Goal: Book appointment/travel/reservation

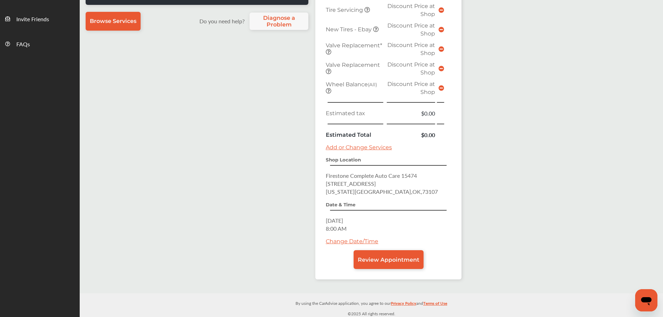
scroll to position [243, 0]
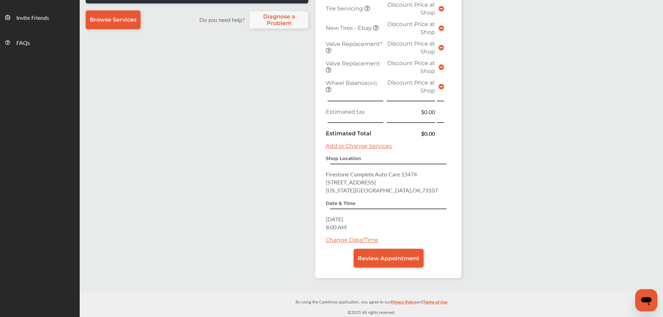
click at [348, 238] on link "Change Date/Time" at bounding box center [352, 240] width 53 height 7
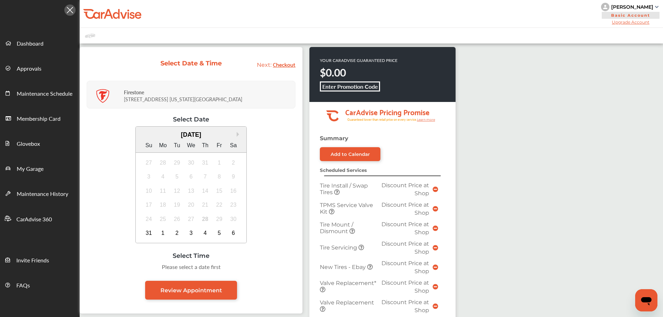
click at [229, 233] on div "6" at bounding box center [233, 233] width 11 height 11
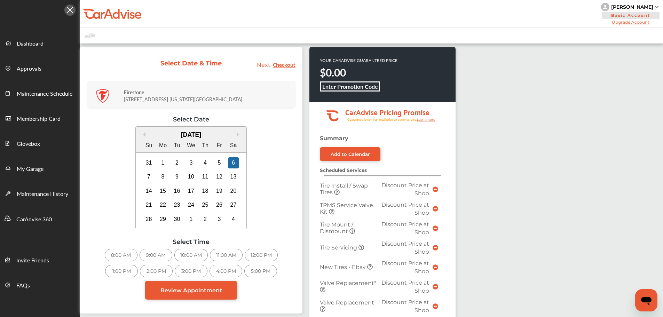
click at [272, 251] on div "12:00 PM" at bounding box center [261, 255] width 33 height 13
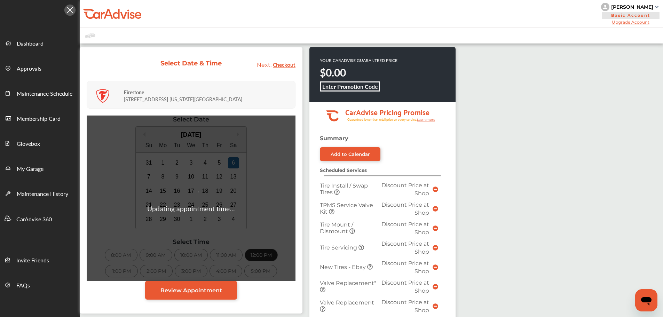
click at [213, 293] on span "Review Appointment" at bounding box center [191, 290] width 62 height 7
click at [214, 289] on span "Review Appointment" at bounding box center [191, 290] width 62 height 7
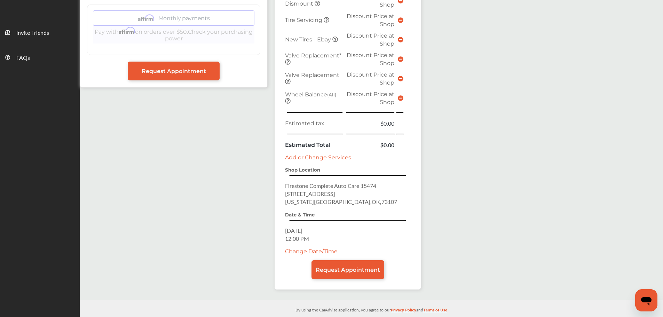
scroll to position [236, 0]
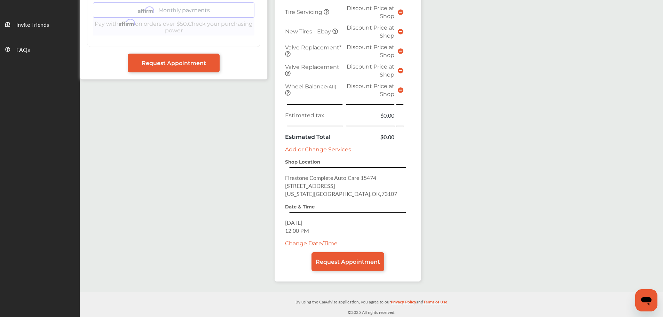
click at [328, 261] on span "Request Appointment" at bounding box center [348, 262] width 64 height 7
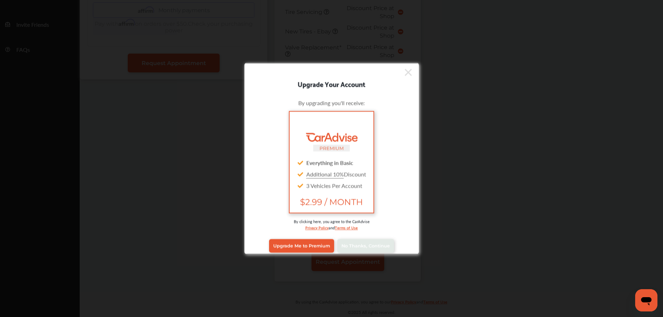
click at [386, 242] on link "No Thanks, Continue" at bounding box center [365, 245] width 57 height 13
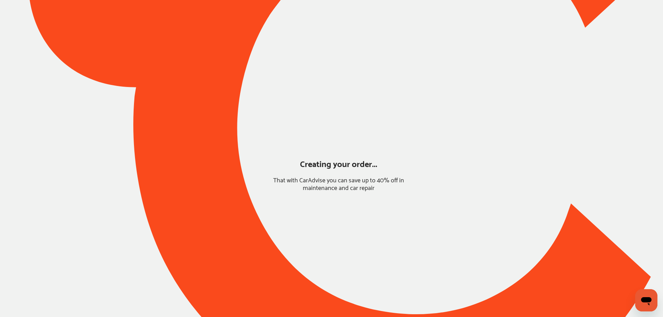
scroll to position [0, 0]
